Goal: Transaction & Acquisition: Register for event/course

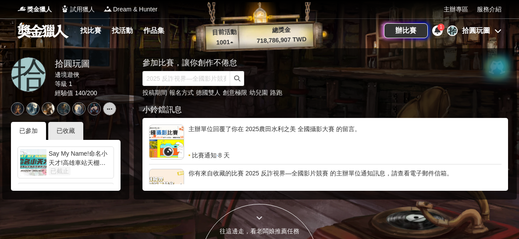
click at [96, 33] on link "找比賽" at bounding box center [91, 31] width 28 height 12
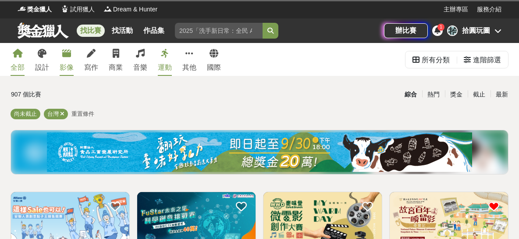
click at [70, 64] on div "影像" at bounding box center [67, 67] width 14 height 11
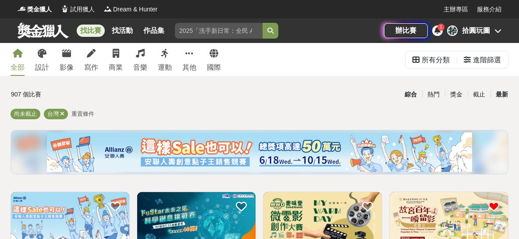
click at [499, 92] on div "最新" at bounding box center [502, 94] width 23 height 15
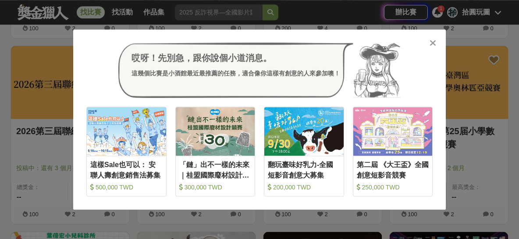
scroll to position [925, 0]
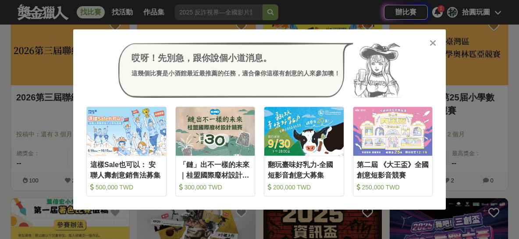
click at [431, 51] on div "哎呀！先別急，跟你說個小道消息。 這幾個比賽是小酒館最近最推薦的任務，適合像你這樣有創意的人來參加噢！" at bounding box center [259, 70] width 346 height 55
click at [435, 43] on icon at bounding box center [433, 43] width 7 height 9
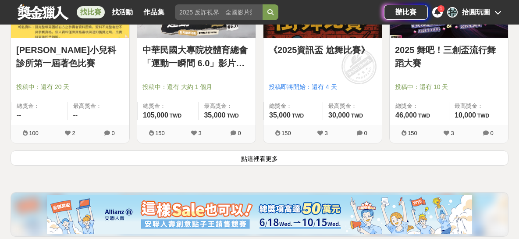
scroll to position [1217, 0]
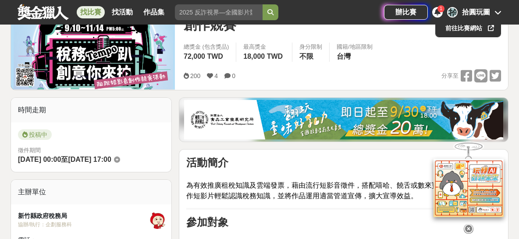
scroll to position [49, 0]
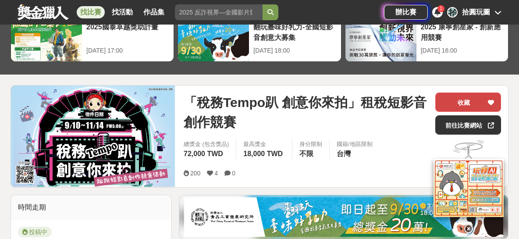
click at [462, 98] on button "收藏" at bounding box center [468, 102] width 66 height 19
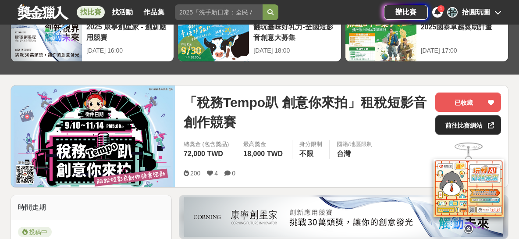
click at [457, 123] on link "前往比賽網站" at bounding box center [468, 124] width 66 height 19
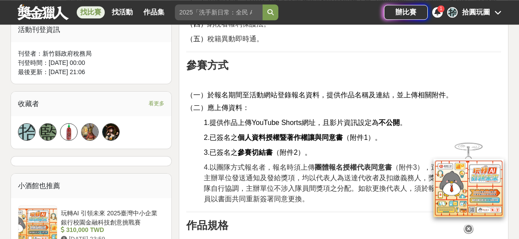
scroll to position [584, 0]
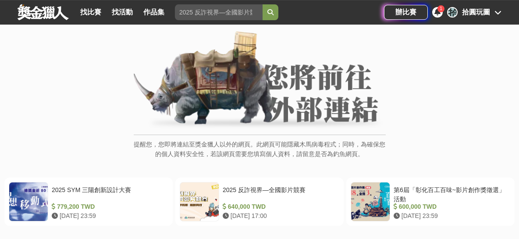
scroll to position [97, 0]
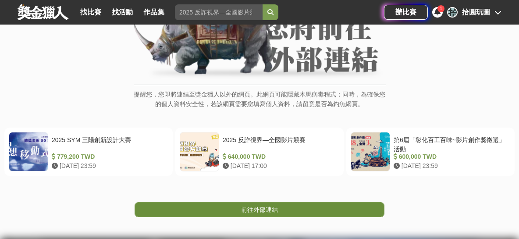
click at [277, 209] on span "前往外部連結" at bounding box center [259, 209] width 37 height 7
